Goal: Task Accomplishment & Management: Use online tool/utility

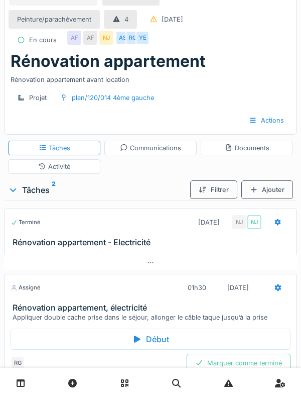
scroll to position [17, 0]
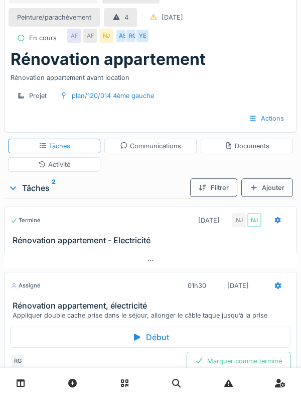
click at [72, 165] on div "Activité" at bounding box center [54, 164] width 92 height 15
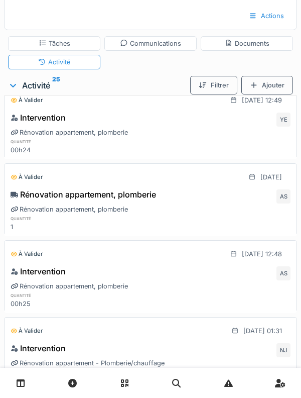
scroll to position [0, 0]
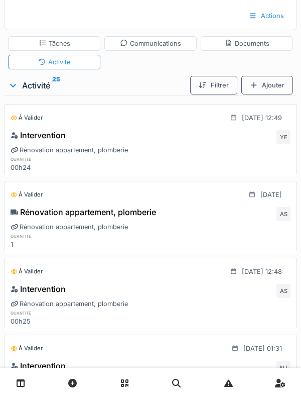
click at [67, 45] on div "Tâches" at bounding box center [55, 44] width 32 height 10
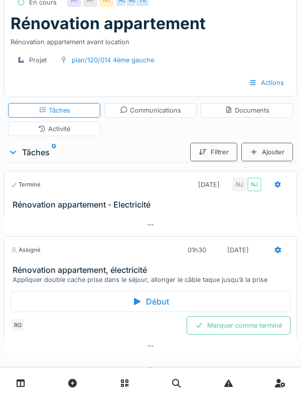
scroll to position [38, 0]
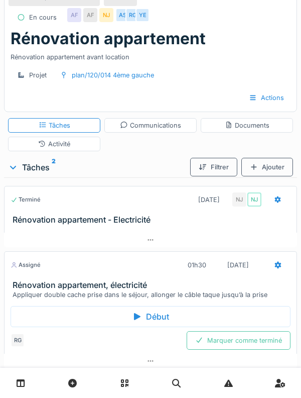
click at [170, 123] on div "Communications" at bounding box center [150, 126] width 61 height 10
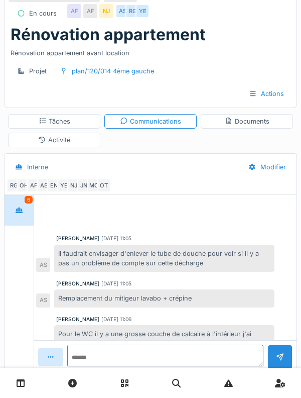
scroll to position [310, 0]
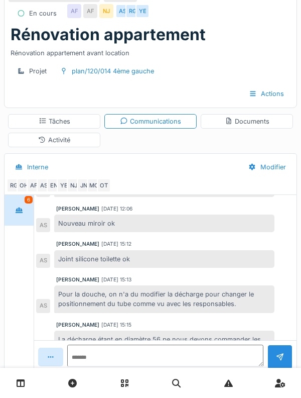
click at [256, 128] on div "Documents" at bounding box center [247, 121] width 92 height 15
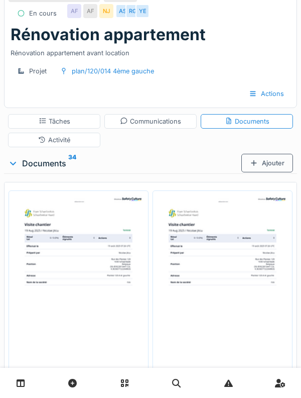
click at [74, 139] on div "Activité" at bounding box center [54, 140] width 92 height 15
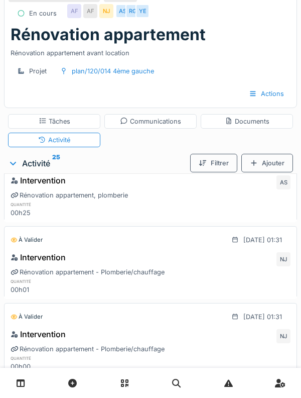
scroll to position [0, 0]
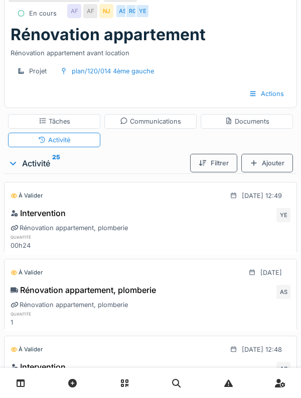
click at [269, 167] on div "Ajouter" at bounding box center [268, 163] width 52 height 19
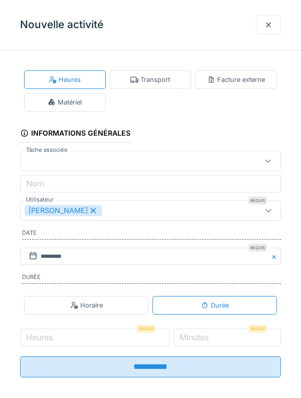
click at [82, 108] on div "Matériel" at bounding box center [65, 102] width 82 height 19
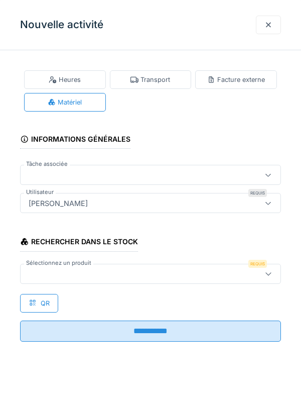
click at [122, 275] on div at bounding box center [134, 273] width 219 height 11
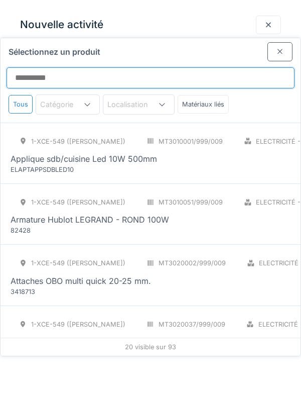
click at [128, 67] on input "Sélectionnez un produit" at bounding box center [151, 77] width 288 height 21
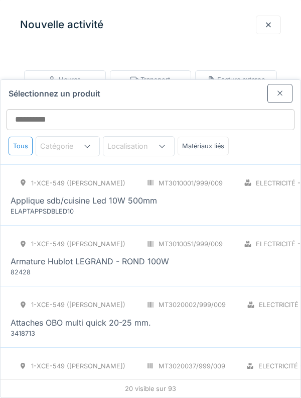
click at [261, 316] on div "Attaches OBO multi quick 20-25 mm." at bounding box center [218, 322] width 415 height 12
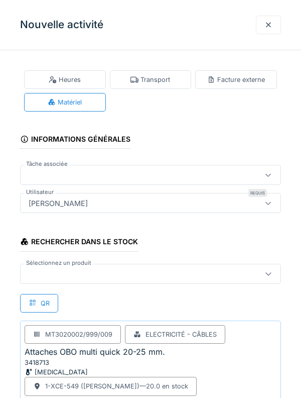
scroll to position [93, 0]
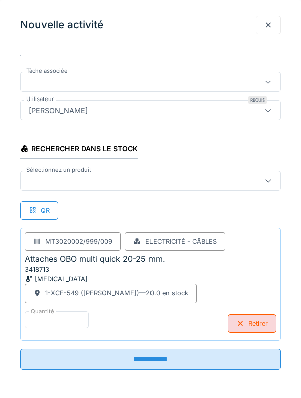
click at [253, 323] on div "Retirer" at bounding box center [252, 323] width 49 height 19
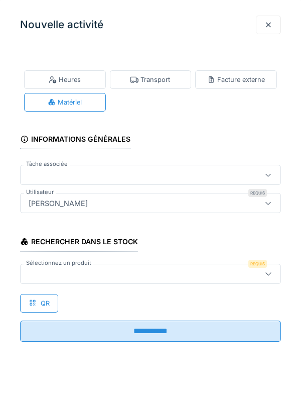
scroll to position [0, 0]
click at [111, 277] on div at bounding box center [134, 273] width 219 height 11
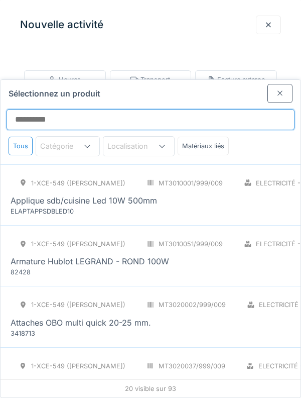
click at [176, 109] on input "Sélectionnez un produit" at bounding box center [151, 119] width 288 height 21
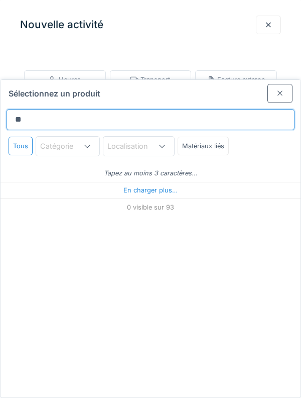
type input "***"
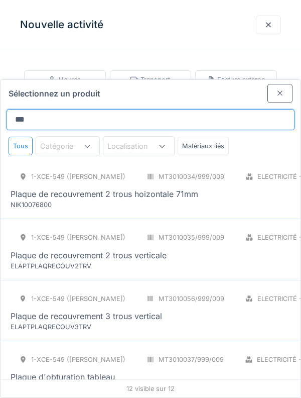
scroll to position [288, 0]
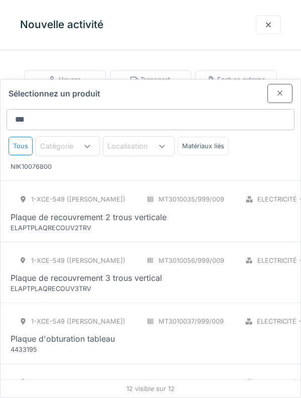
click at [245, 211] on div "Plaque de recouvrement 2 trous verticale" at bounding box center [253, 217] width 485 height 12
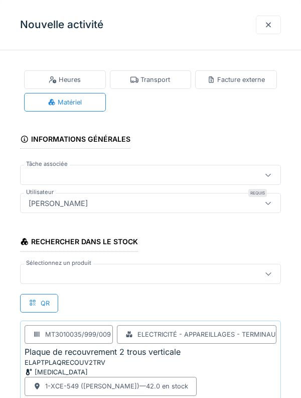
click at [114, 272] on div at bounding box center [134, 273] width 219 height 11
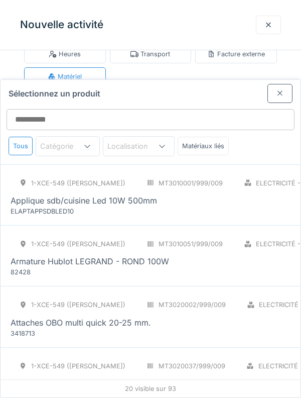
scroll to position [74, 0]
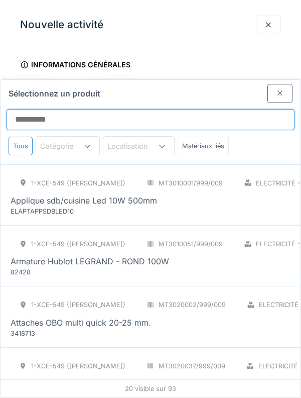
click at [139, 109] on input "Sélectionnez un produit" at bounding box center [151, 119] width 288 height 21
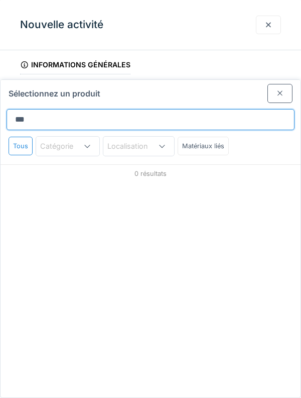
type input "****"
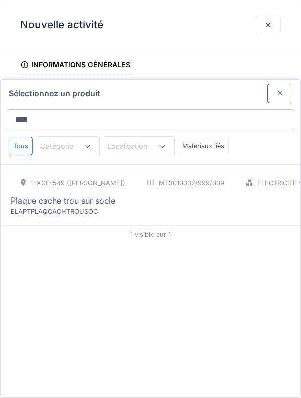
click at [165, 174] on div "1-XCE-549 (ROBERT) MT3010032/999/009 Electricité - Appareillages - terminaux PC…" at bounding box center [253, 195] width 485 height 42
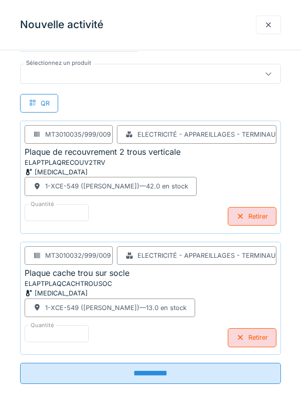
scroll to position [200, 0]
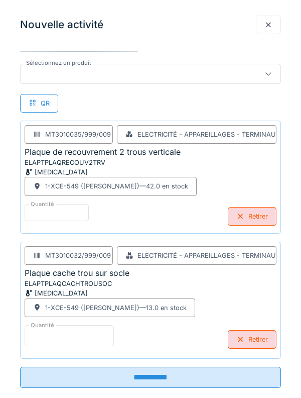
click at [90, 337] on input "*" at bounding box center [69, 335] width 89 height 21
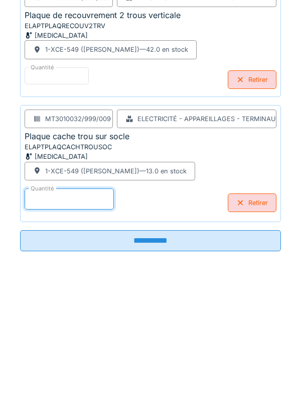
scroll to position [218, 0]
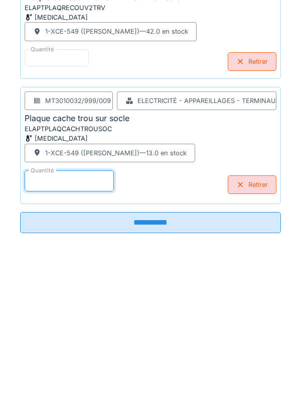
type input "*"
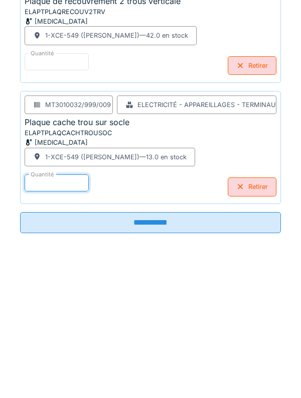
click at [161, 362] on input "**********" at bounding box center [150, 358] width 261 height 21
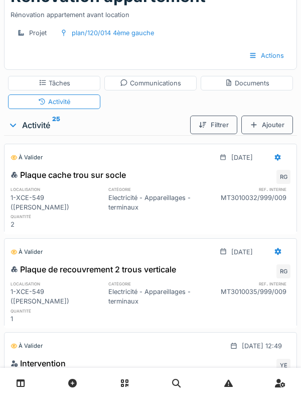
scroll to position [0, 0]
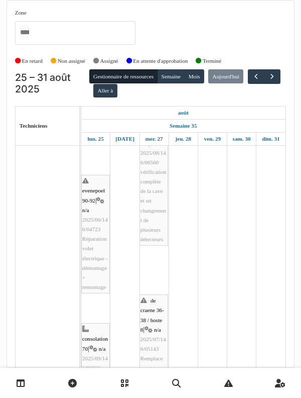
scroll to position [148, 0]
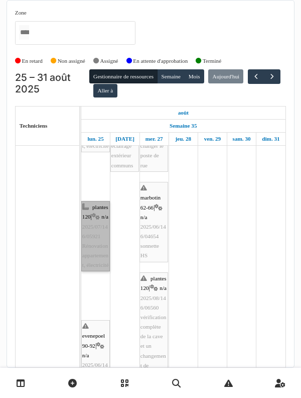
click at [99, 271] on link "plantes 120 | n/a 2025/07/146/05921 Rénovation appartement, électricité" at bounding box center [95, 236] width 29 height 70
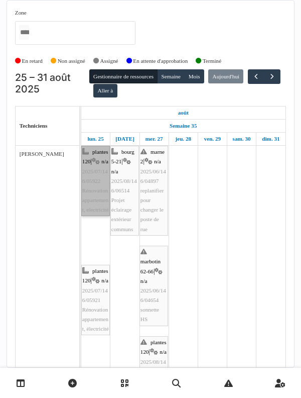
click at [96, 216] on link "plantes 120 | n/a 2025/07/146/05922 Rénovation appartement, electricité" at bounding box center [95, 181] width 29 height 70
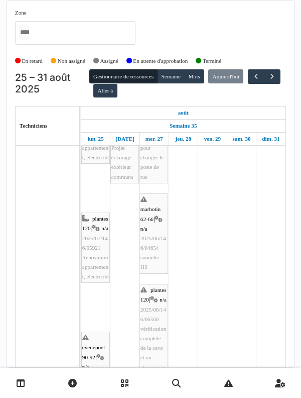
scroll to position [54, 0]
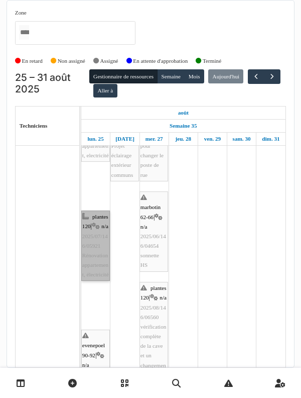
click at [93, 249] on link "plantes 120 | n/a 2025/07/146/05921 Rénovation appartement, électricité" at bounding box center [95, 245] width 29 height 70
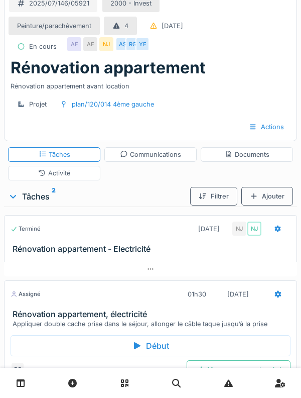
click at [250, 310] on h3 "Rénovation appartement, électricité" at bounding box center [153, 314] width 280 height 10
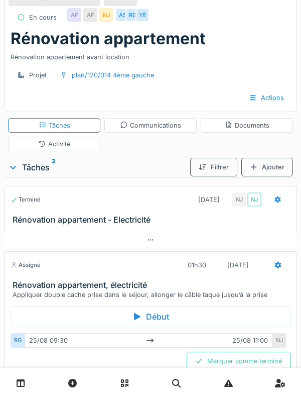
scroll to position [58, 0]
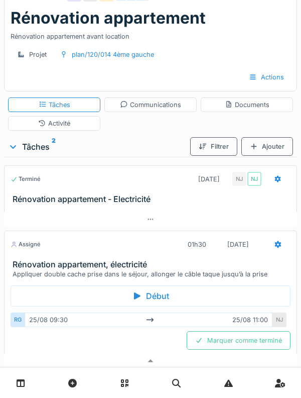
click at [246, 261] on h3 "Rénovation appartement, électricité" at bounding box center [153, 265] width 280 height 10
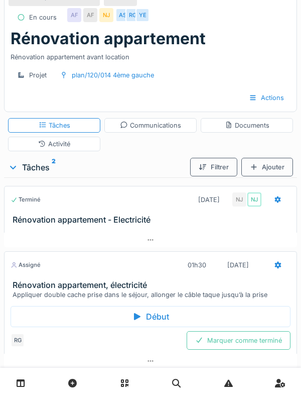
click at [249, 272] on div "[DATE]" at bounding box center [238, 265] width 39 height 19
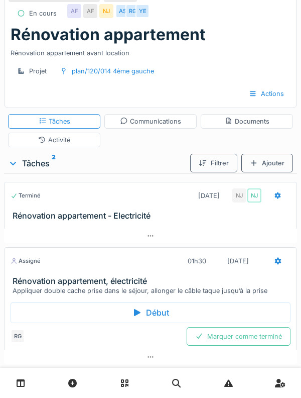
scroll to position [64, 0]
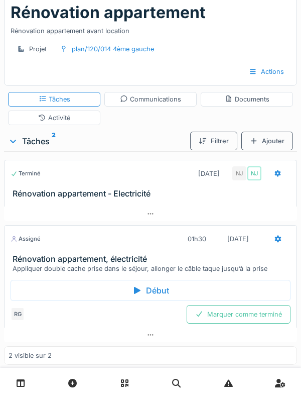
click at [252, 247] on div "[DATE]" at bounding box center [238, 238] width 39 height 19
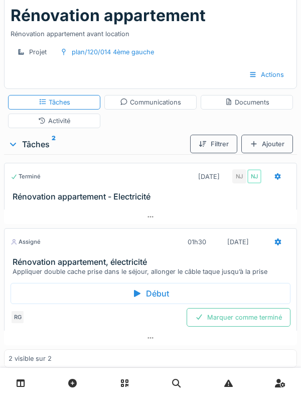
scroll to position [0, 0]
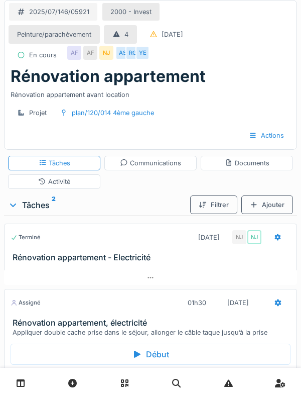
click at [79, 183] on div "Activité" at bounding box center [54, 181] width 92 height 15
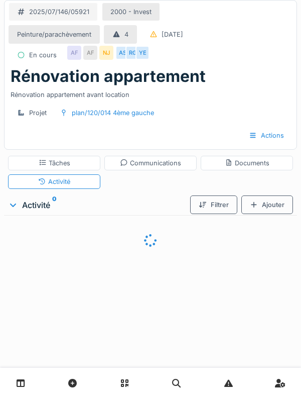
click at [272, 207] on div "Ajouter" at bounding box center [268, 204] width 52 height 19
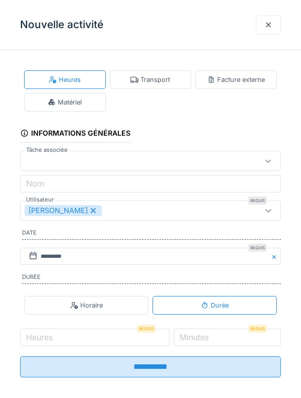
click at [265, 25] on div at bounding box center [269, 25] width 8 height 10
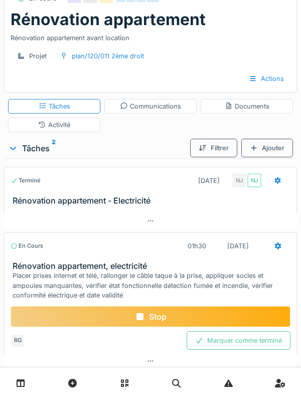
scroll to position [62, 0]
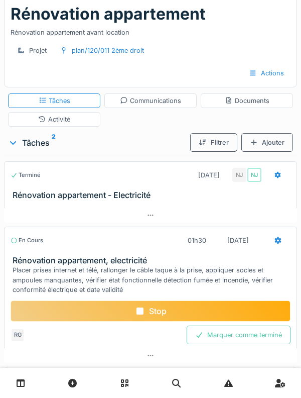
click at [77, 118] on div "Activité" at bounding box center [54, 119] width 92 height 15
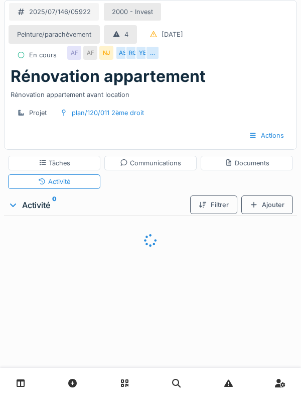
click at [272, 208] on div "Ajouter" at bounding box center [268, 204] width 52 height 19
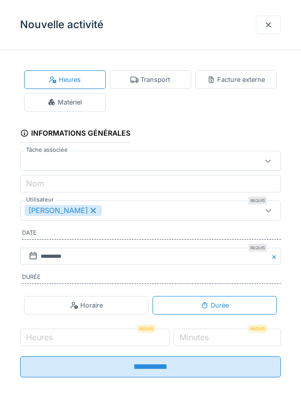
click at [80, 105] on div "Matériel" at bounding box center [65, 102] width 34 height 10
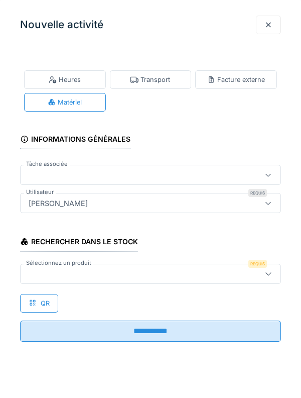
click at [128, 281] on div at bounding box center [150, 274] width 261 height 20
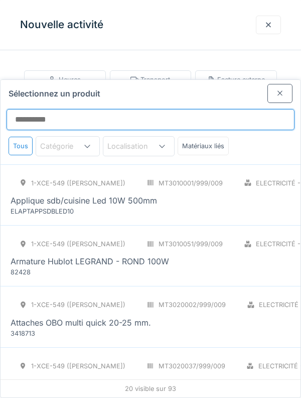
click at [191, 109] on input "Sélectionnez un produit" at bounding box center [151, 119] width 288 height 21
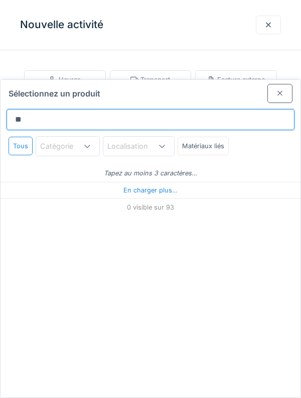
type input "***"
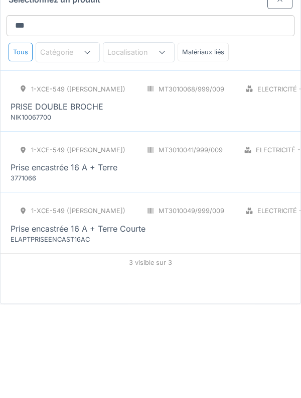
click at [171, 241] on div "1-XCE-549 (ROBERT) MT3010041/999/009 Electricité - Appareillages - terminaux PC…" at bounding box center [151, 255] width 300 height 61
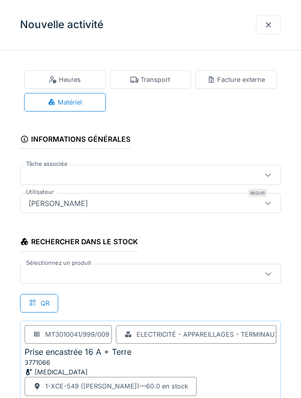
click at [122, 275] on div at bounding box center [134, 273] width 219 height 11
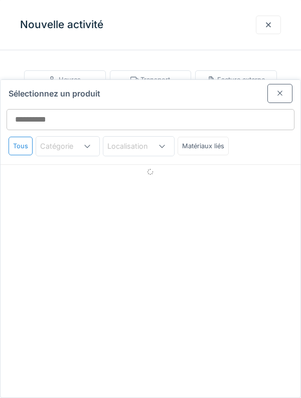
scroll to position [74, 0]
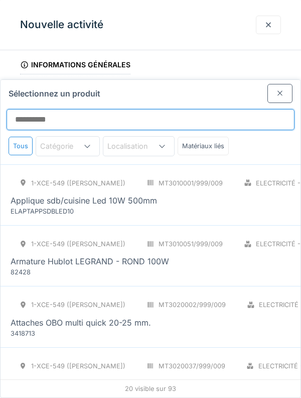
click at [176, 109] on input "Sélectionnez un produit" at bounding box center [151, 119] width 288 height 21
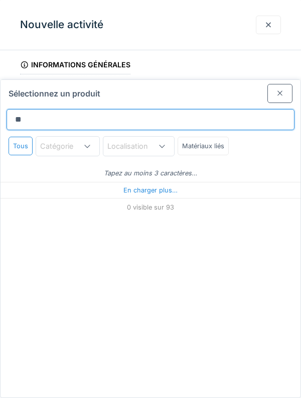
type input "***"
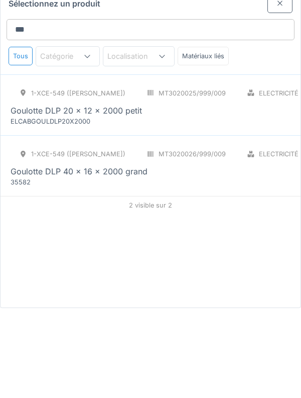
click at [222, 174] on div "1-XCE-549 (ROBERT) MT3020025/999/009 Electricité - Câbles PCE Goulotte DLP 20 x…" at bounding box center [218, 195] width 415 height 42
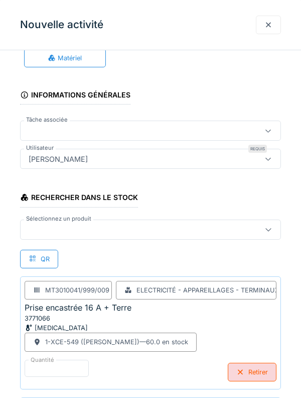
scroll to position [0, 0]
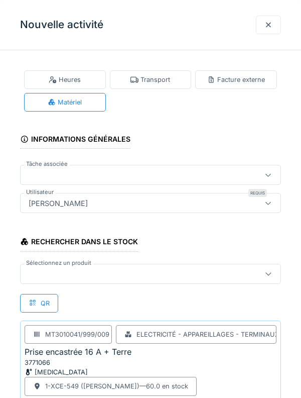
click at [206, 283] on div at bounding box center [150, 274] width 261 height 20
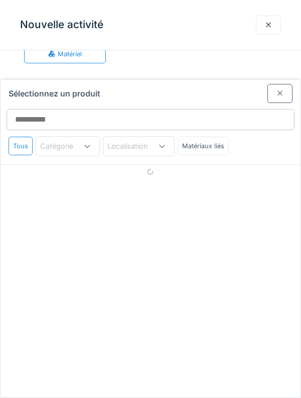
scroll to position [74, 0]
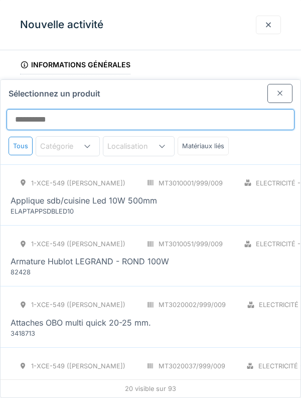
click at [165, 109] on input "Sélectionnez un produit" at bounding box center [151, 119] width 288 height 21
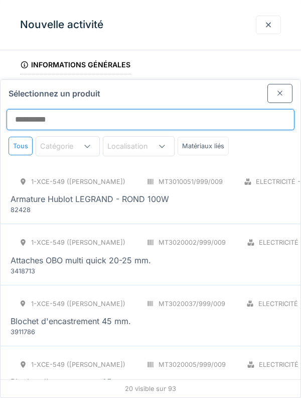
scroll to position [0, 0]
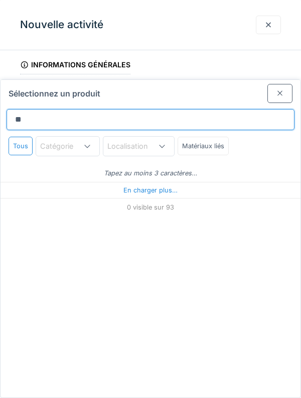
type input "***"
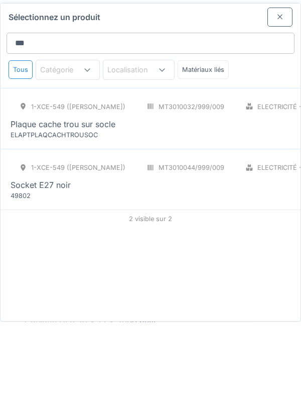
click at [160, 235] on div "1-XCE-549 (ROBERT) MT3010044/999/009 Electricité - Appareillages - terminaux PC…" at bounding box center [253, 256] width 485 height 42
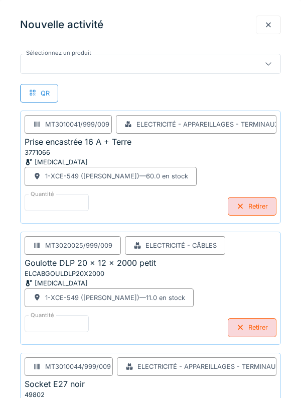
scroll to position [335, 0]
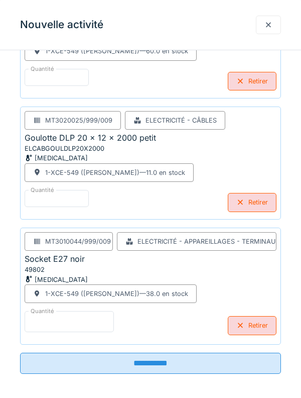
click at [94, 317] on input "*" at bounding box center [69, 321] width 89 height 21
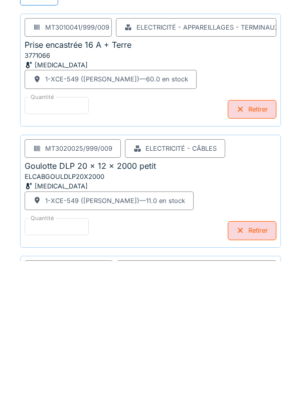
scroll to position [0, 0]
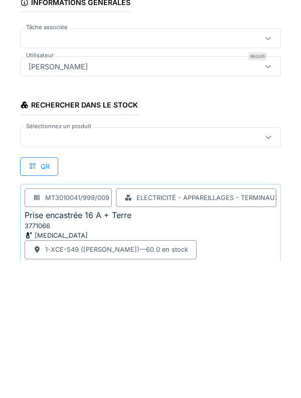
type input "*"
click at [159, 279] on div at bounding box center [134, 273] width 219 height 11
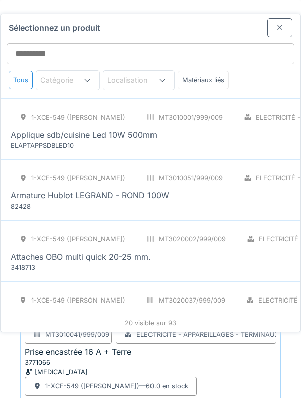
scroll to position [74, 0]
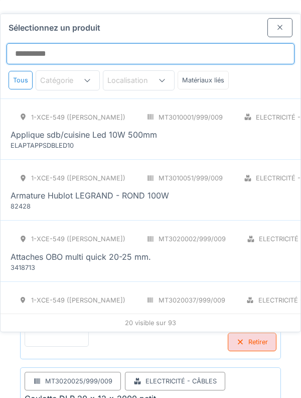
click at [197, 43] on input "Sélectionnez un produit" at bounding box center [151, 53] width 288 height 21
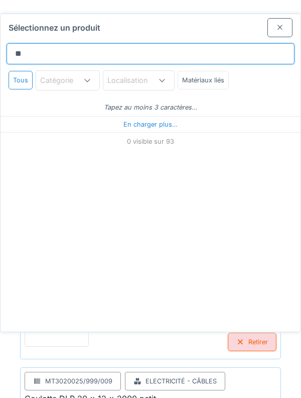
type input "***"
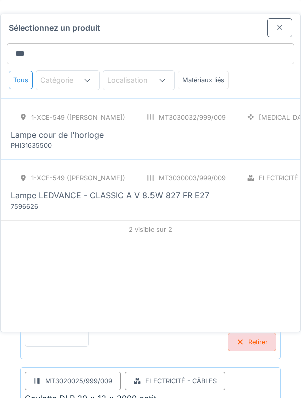
click at [232, 189] on div "Lampe LEDVANCE - CLASSIC A V 8.5W 827 FR E27" at bounding box center [234, 195] width 446 height 12
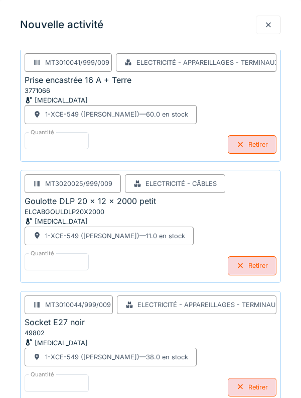
scroll to position [456, 0]
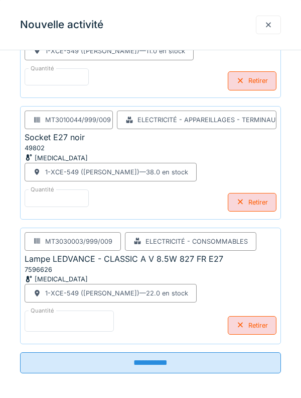
click at [98, 322] on input "*" at bounding box center [69, 320] width 89 height 21
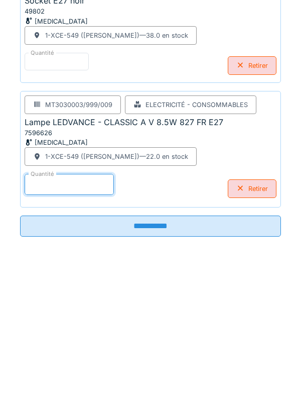
scroll to position [132, 0]
type input "*"
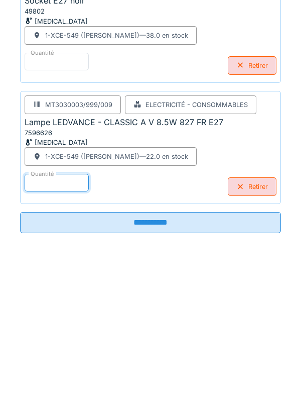
click at [179, 364] on input "**********" at bounding box center [150, 358] width 261 height 21
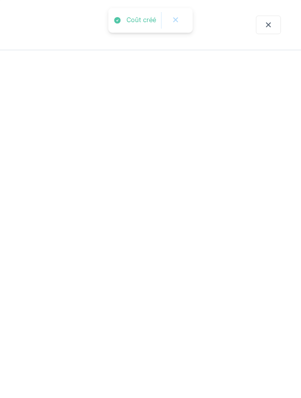
scroll to position [0, 0]
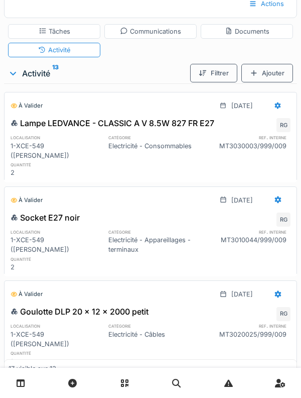
click at [278, 79] on div "Ajouter" at bounding box center [268, 73] width 52 height 19
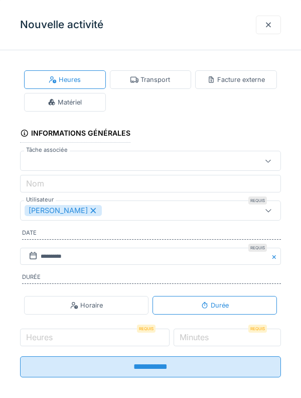
click at [86, 102] on div "Matériel" at bounding box center [65, 102] width 82 height 19
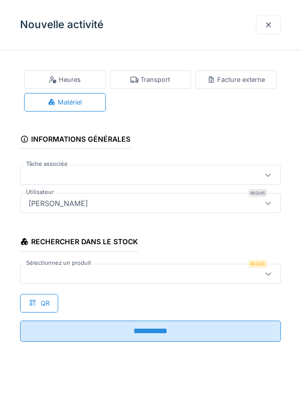
click at [186, 270] on div at bounding box center [134, 273] width 219 height 11
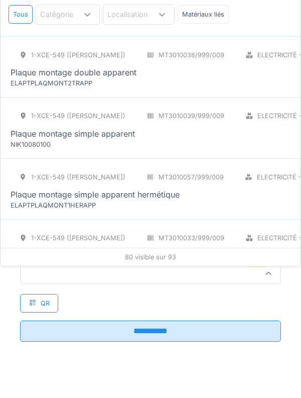
scroll to position [4128, 0]
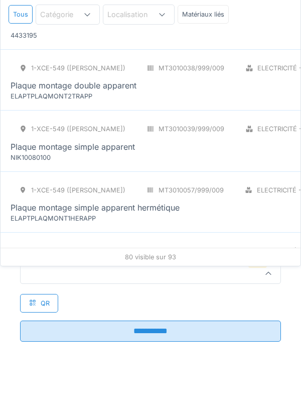
click at [246, 141] on div "Plaque montage simple apparent" at bounding box center [253, 147] width 485 height 12
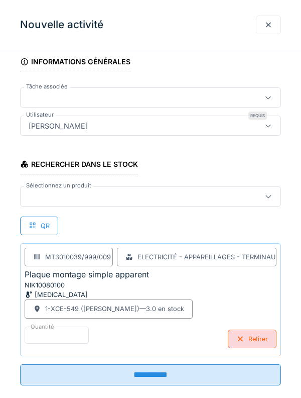
scroll to position [93, 0]
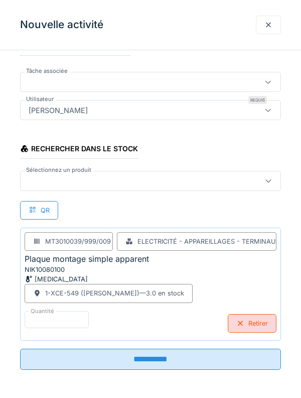
click at [203, 362] on input "**********" at bounding box center [150, 358] width 261 height 21
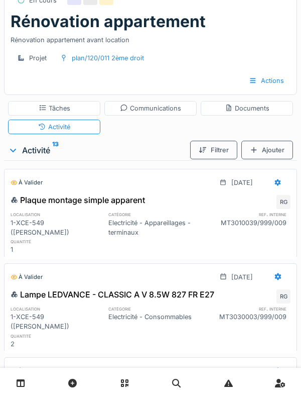
scroll to position [0, 0]
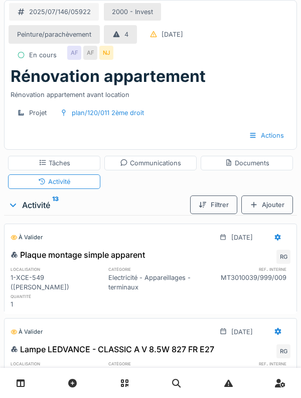
click at [253, 168] on div "Documents" at bounding box center [247, 163] width 92 height 15
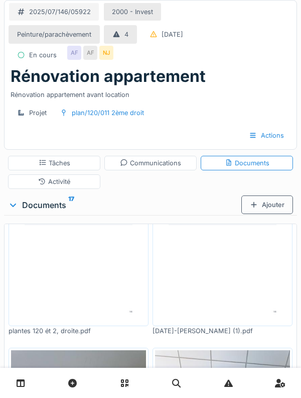
scroll to position [212, 0]
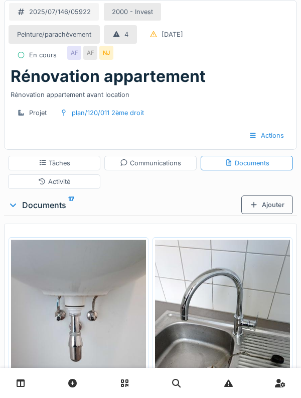
click at [274, 209] on div "Ajouter" at bounding box center [268, 204] width 52 height 19
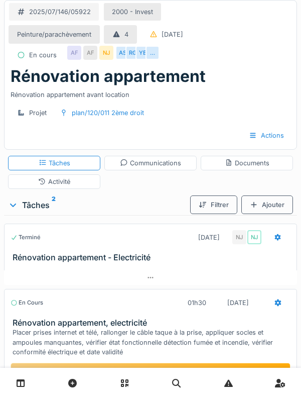
click at [263, 169] on div "Documents" at bounding box center [247, 163] width 92 height 15
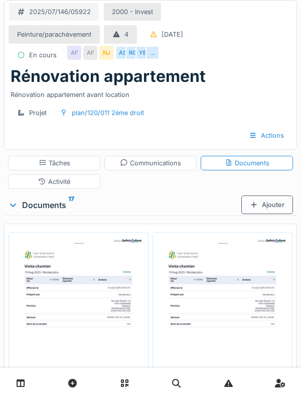
click at [275, 206] on div "Ajouter" at bounding box center [268, 204] width 52 height 19
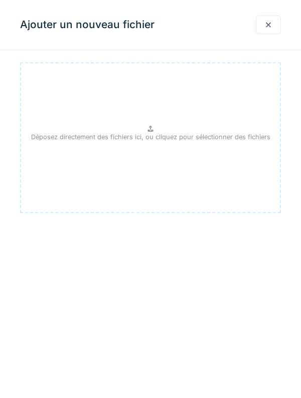
click at [229, 173] on div "Déposez directement des fichiers ici, ou cliquez pour sélectionner des fichiers" at bounding box center [150, 137] width 261 height 151
type input "**********"
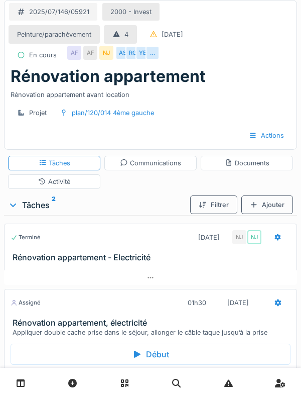
click at [275, 168] on div "Documents" at bounding box center [247, 163] width 92 height 15
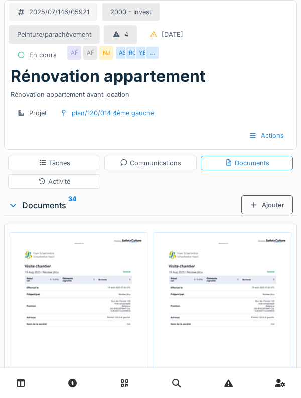
click at [290, 205] on div "Ajouter" at bounding box center [268, 204] width 52 height 19
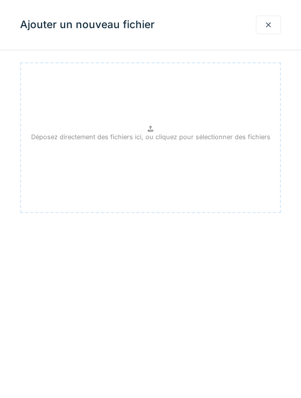
click at [228, 147] on div "Déposez directement des fichiers ici, ou cliquez pour sélectionner des fichiers" at bounding box center [150, 137] width 261 height 151
type input "**********"
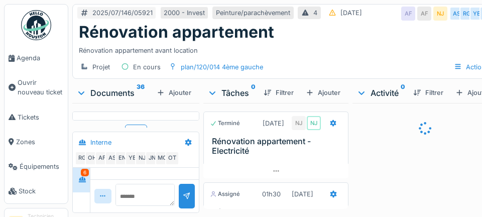
scroll to position [1000, 0]
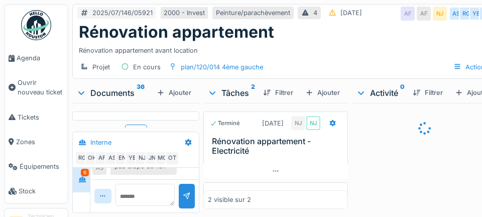
click at [20, 58] on span "Agenda" at bounding box center [40, 58] width 47 height 10
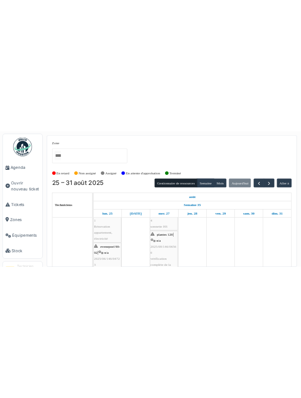
scroll to position [101, 0]
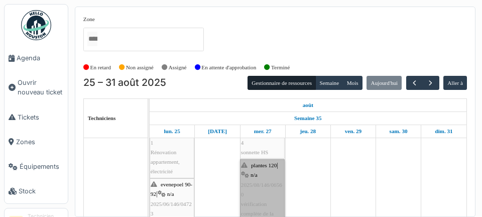
click at [257, 185] on link "plantes 120 | n/a 2025/08/146/06560 vérification complète de la cave et un chan…" at bounding box center [262, 208] width 45 height 99
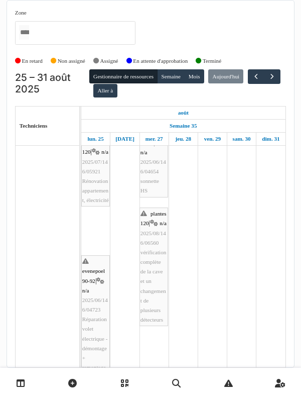
scroll to position [0, 0]
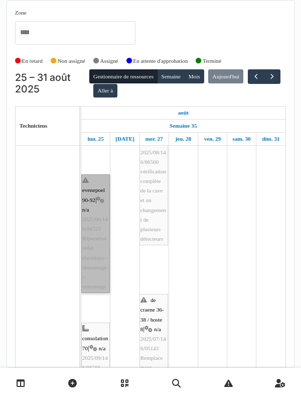
click at [89, 216] on link "evenepoel 90-92 | n/a 2025/06/146/04723 Réparation volet électrique - démontage…" at bounding box center [95, 233] width 29 height 119
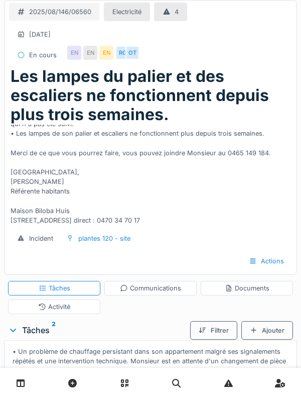
scroll to position [133, 0]
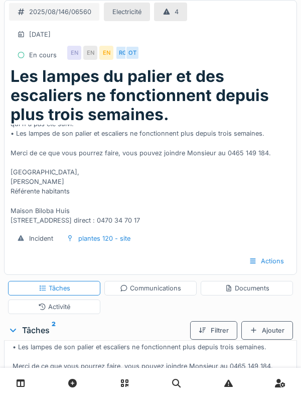
click at [167, 216] on div "Communications" at bounding box center [150, 288] width 61 height 10
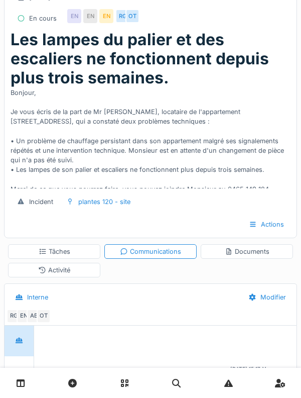
scroll to position [0, 0]
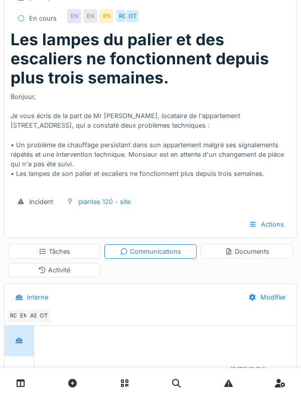
click at [39, 216] on icon at bounding box center [43, 251] width 8 height 7
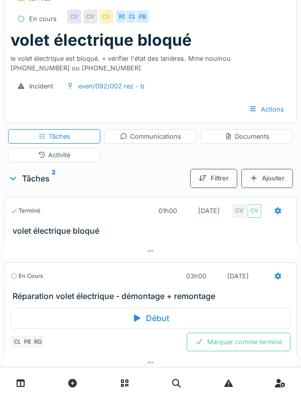
scroll to position [38, 0]
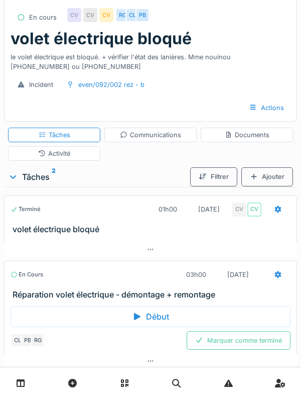
click at [32, 233] on h3 "volet électrique bloqué" at bounding box center [153, 229] width 280 height 10
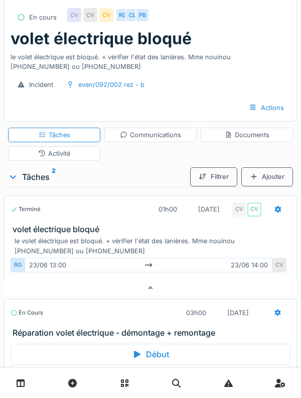
click at [27, 224] on div "Terminé 01h00 [DATE] CV CV volet électrique bloqué" at bounding box center [150, 214] width 293 height 39
click at [44, 225] on h3 "volet électrique bloqué" at bounding box center [153, 229] width 280 height 10
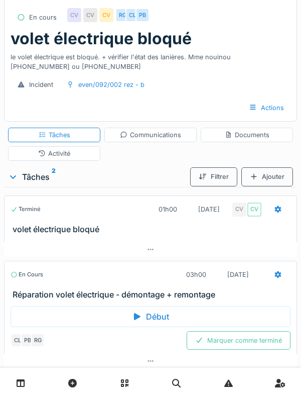
click at [32, 310] on div "Début" at bounding box center [151, 316] width 280 height 21
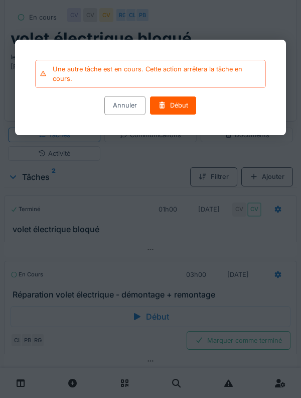
click at [178, 105] on div "Début" at bounding box center [173, 105] width 47 height 19
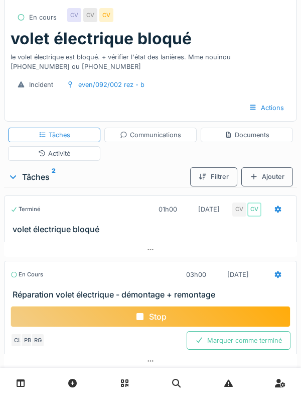
click at [256, 230] on h3 "volet électrique bloqué" at bounding box center [153, 229] width 280 height 10
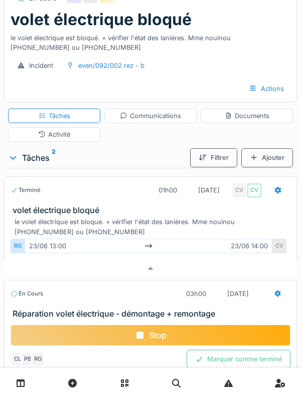
scroll to position [86, 0]
